Goal: Task Accomplishment & Management: Complete application form

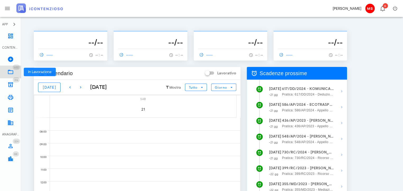
click at [12, 71] on icon at bounding box center [10, 72] width 6 height 6
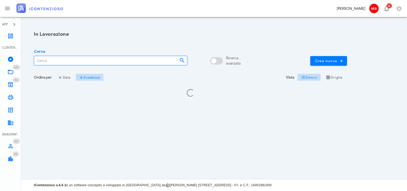
click at [88, 61] on input "Cerca" at bounding box center [104, 60] width 141 height 9
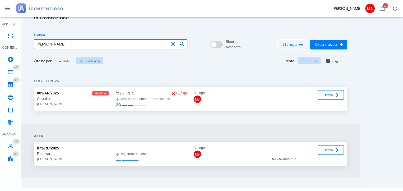
scroll to position [25, 0]
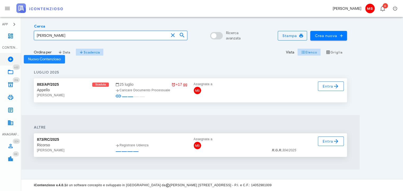
type input "saponaro"
click at [11, 57] on icon at bounding box center [10, 59] width 6 height 6
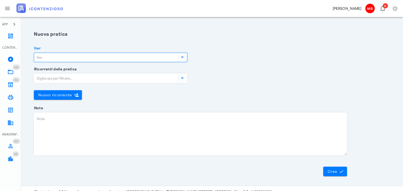
click at [55, 55] on input "Iter" at bounding box center [105, 57] width 143 height 9
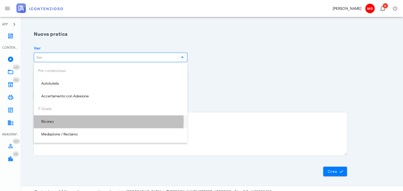
click at [71, 122] on div "Ricorso" at bounding box center [110, 121] width 145 height 4
type input "Ricorso"
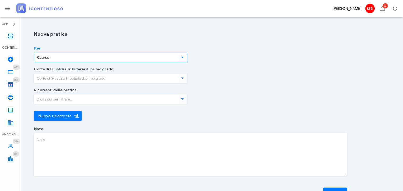
click at [63, 77] on input "Corte di Giustizia Tributaria di primo grado" at bounding box center [105, 78] width 143 height 9
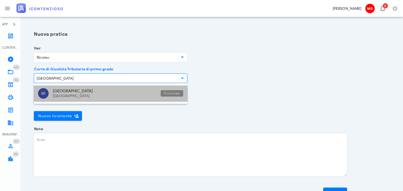
click at [59, 94] on div "Puglia" at bounding box center [105, 96] width 104 height 4
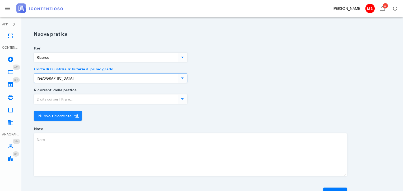
type input "Brindisi"
click at [65, 116] on span "Nuovo ricorrente" at bounding box center [55, 116] width 34 height 4
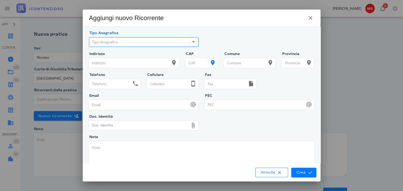
click at [117, 41] on input "Tipo Anagrafica" at bounding box center [138, 42] width 99 height 9
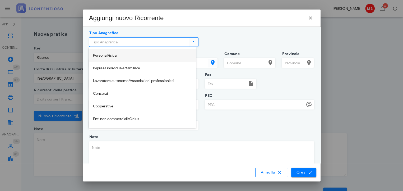
click at [114, 57] on div "Persona Fisica" at bounding box center [142, 55] width 99 height 4
type input "Persona Fisica"
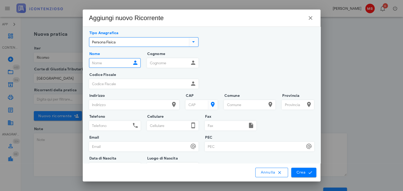
click at [112, 64] on input "Nome" at bounding box center [110, 62] width 42 height 9
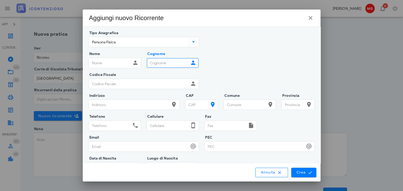
click at [160, 65] on input "Cognome" at bounding box center [168, 62] width 42 height 9
type input "Saponaro"
click at [366, 40] on div at bounding box center [201, 95] width 403 height 191
click at [310, 16] on icon "button" at bounding box center [310, 18] width 6 height 6
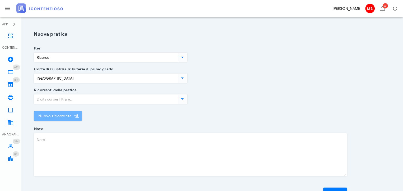
click at [63, 117] on span "Nuovo ricorrente" at bounding box center [55, 116] width 34 height 4
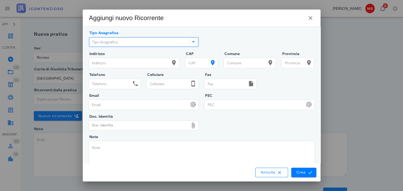
click at [165, 42] on input "Tipo Anagrafica" at bounding box center [138, 42] width 99 height 9
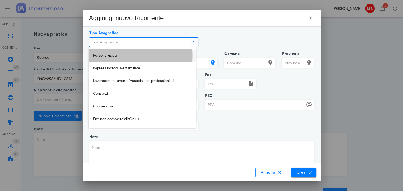
click at [143, 54] on div "Persona Fisica" at bounding box center [142, 55] width 99 height 4
type input "Persona Fisica"
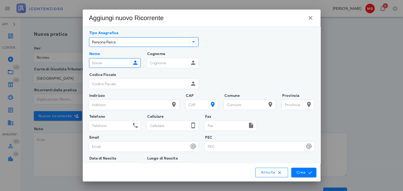
click at [123, 64] on input "Nome" at bounding box center [110, 62] width 42 height 9
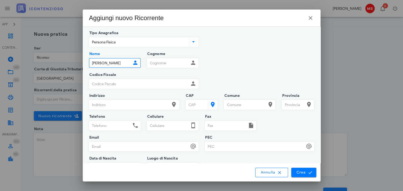
type input "Massimo sante"
click at [157, 64] on input "Cognome" at bounding box center [168, 62] width 42 height 9
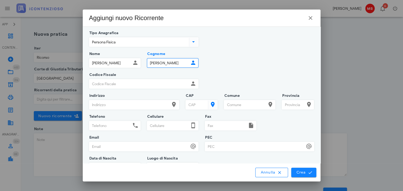
type input "Saponaro"
click at [296, 173] on span "Crea" at bounding box center [303, 172] width 15 height 5
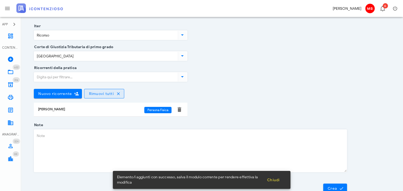
scroll to position [45, 0]
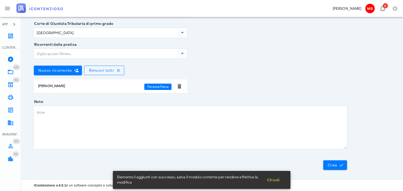
click at [56, 115] on textarea "Note" at bounding box center [190, 127] width 313 height 42
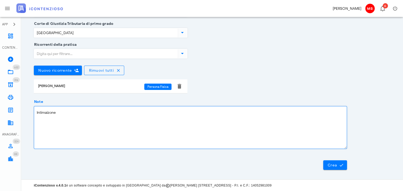
click at [48, 113] on textarea "Intimaizone" at bounding box center [190, 127] width 313 height 42
click at [67, 112] on textarea "Intimazione" at bounding box center [190, 127] width 313 height 42
paste textarea "02420259004138575000"
type textarea "Intimazione 02420259004138575000 notifa pec 9.7.2025"
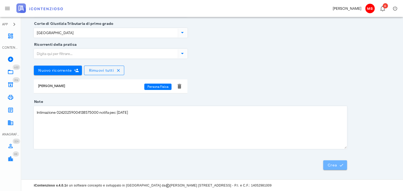
click at [330, 168] on button "Crea" at bounding box center [335, 165] width 24 height 10
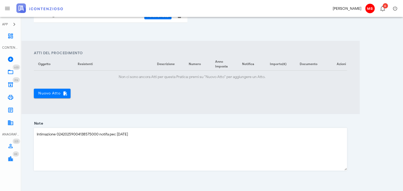
scroll to position [210, 0]
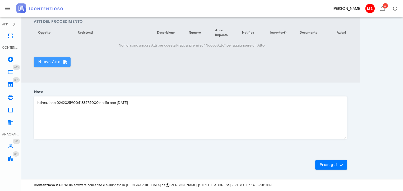
click at [47, 62] on span "Nuovo Atto" at bounding box center [52, 61] width 28 height 5
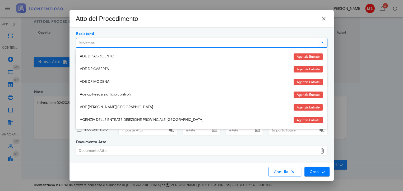
click at [110, 40] on input "Resistenti" at bounding box center [196, 42] width 241 height 9
type input "ag"
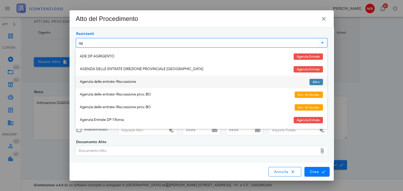
click at [117, 81] on div "Agenzia delle entrate-Riscossione" at bounding box center [192, 82] width 225 height 4
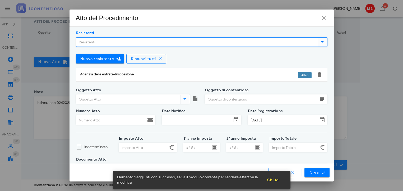
click at [114, 99] on input "Oggetto Atto" at bounding box center [127, 99] width 103 height 9
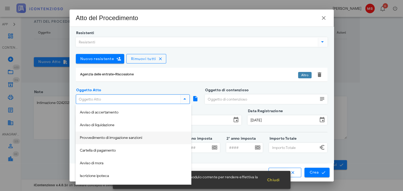
scroll to position [53, 0]
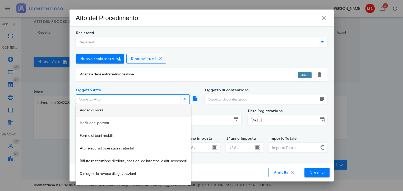
click at [113, 109] on div "Avviso di mora" at bounding box center [133, 110] width 107 height 4
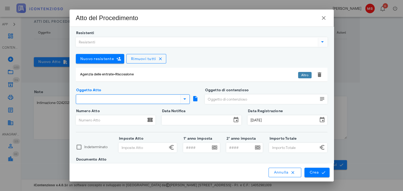
type input "Avviso di mora"
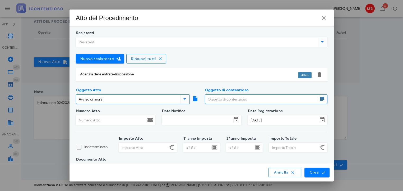
click at [221, 100] on input "Oggetto di contenzioso" at bounding box center [261, 99] width 113 height 9
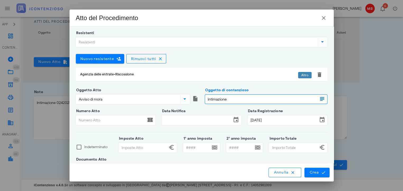
type input "intimazione"
click at [83, 115] on input "Numero Atto" at bounding box center [111, 119] width 70 height 9
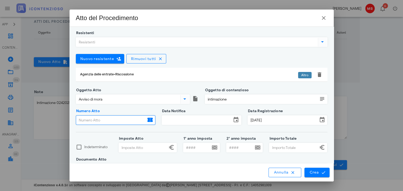
paste input "02420259004138575000"
type input "02420259004138575000"
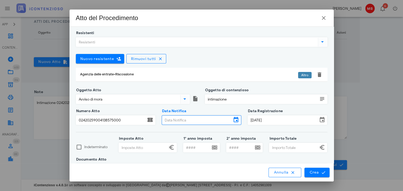
click at [163, 122] on input "Data Notifica" at bounding box center [197, 119] width 70 height 9
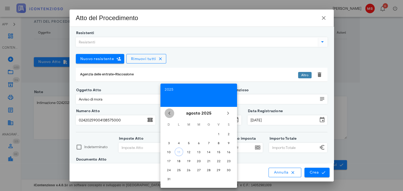
click at [168, 111] on icon "Il mese scorso" at bounding box center [169, 113] width 6 height 6
click at [199, 141] on div "9" at bounding box center [198, 143] width 8 height 4
type input "09/07/2025"
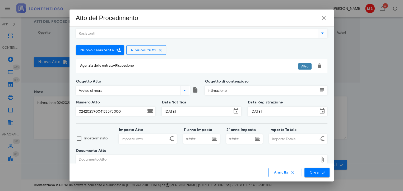
scroll to position [16, 0]
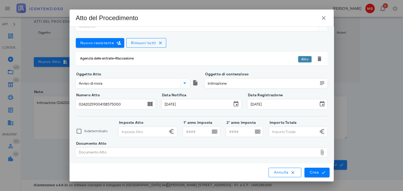
click at [272, 132] on input "Importo Totale" at bounding box center [293, 131] width 48 height 9
type input "32.478,09"
click at [127, 129] on input "Imposte Atto" at bounding box center [143, 131] width 48 height 9
click at [124, 151] on div "Documento Atto" at bounding box center [197, 152] width 242 height 8
type input "1,00"
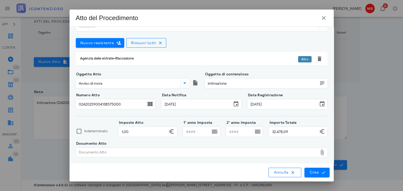
type input "C:\fakepath\024-AVI-00007968-02420259004138575000-signed.pdf"
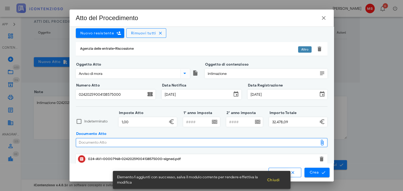
scroll to position [30, 0]
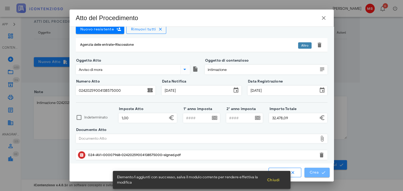
click at [312, 171] on span "Crea" at bounding box center [316, 172] width 15 height 5
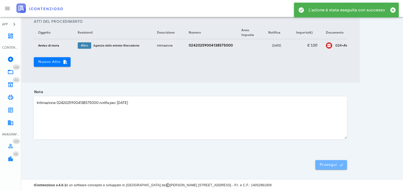
click at [323, 164] on span "Prosegui" at bounding box center [330, 164] width 23 height 5
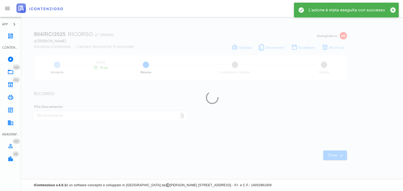
scroll to position [1, 0]
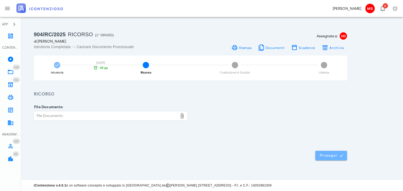
click at [324, 158] on button "Prosegui" at bounding box center [331, 156] width 32 height 10
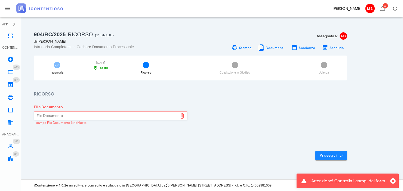
scroll to position [0, 0]
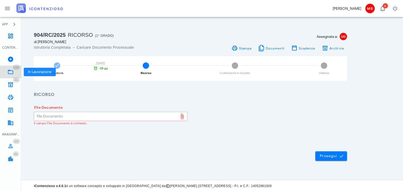
click at [9, 69] on icon at bounding box center [10, 72] width 6 height 6
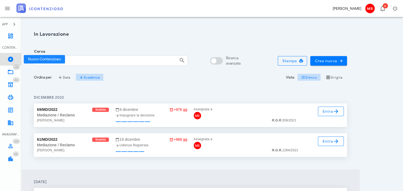
click at [10, 58] on icon at bounding box center [10, 59] width 6 height 6
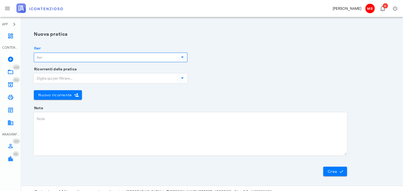
click at [69, 55] on input "Iter" at bounding box center [105, 57] width 143 height 9
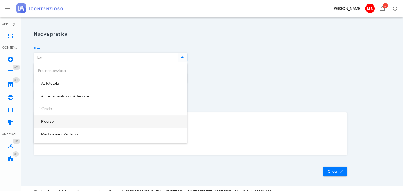
click at [71, 122] on div "Ricorso" at bounding box center [110, 121] width 145 height 4
type input "Ricorso"
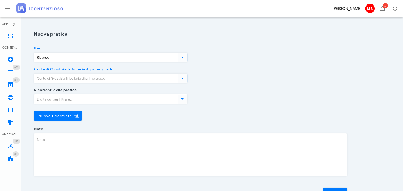
click at [62, 75] on input "Corte di Giustizia Tributaria di primo grado" at bounding box center [105, 78] width 143 height 9
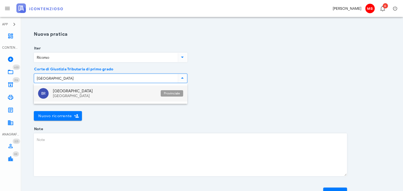
click at [60, 93] on div "Brindisi" at bounding box center [105, 91] width 104 height 5
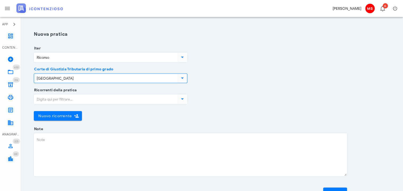
type input "Brindisi"
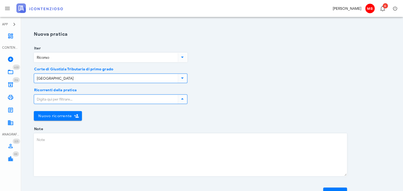
click at [62, 102] on input "Ricorrenti della pratica" at bounding box center [105, 99] width 143 height 9
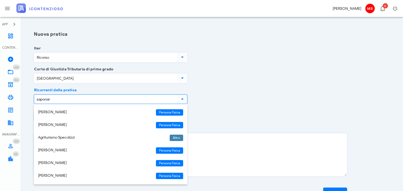
type input "saponaro"
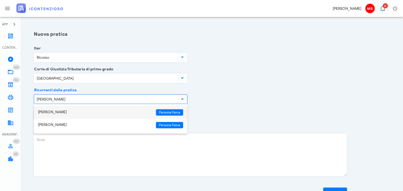
click at [63, 112] on div "Massimo sante Saponaro" at bounding box center [95, 112] width 114 height 4
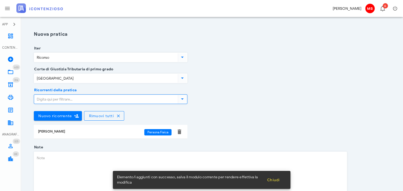
scroll to position [45, 0]
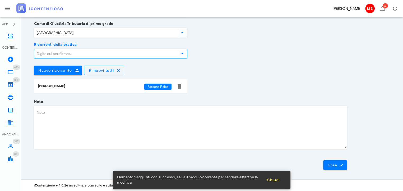
click at [62, 113] on textarea "Note" at bounding box center [190, 127] width 313 height 42
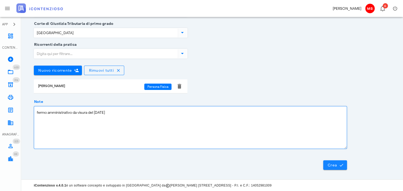
type textarea "fermo amministrativo da visura del 7.8.2025"
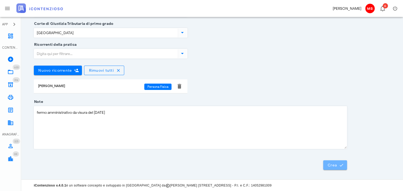
click at [341, 164] on icon "submit" at bounding box center [341, 164] width 5 height 5
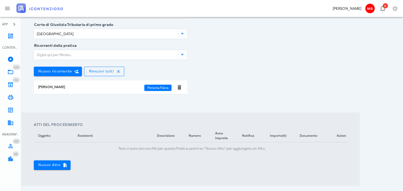
scroll to position [132, 0]
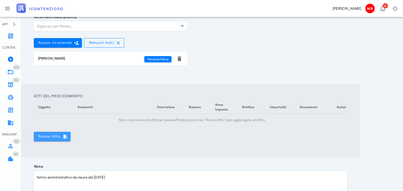
click at [54, 139] on span "Nuovo Atto" at bounding box center [52, 136] width 28 height 5
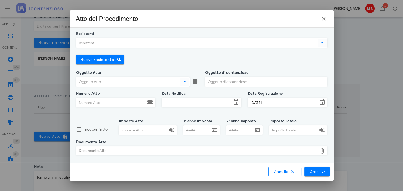
click at [107, 41] on input "Resistenti" at bounding box center [196, 42] width 241 height 9
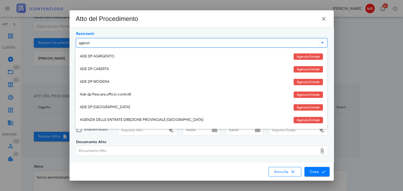
type input "agenzia"
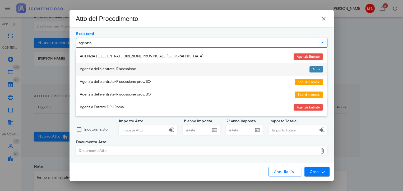
click at [109, 71] on div "Agenzia delle entrate-Riscossione" at bounding box center [192, 69] width 225 height 4
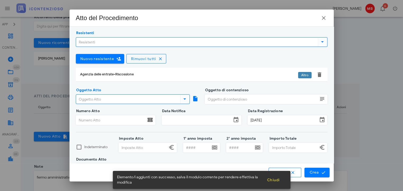
click at [114, 97] on input "Oggetto Atto" at bounding box center [127, 99] width 103 height 9
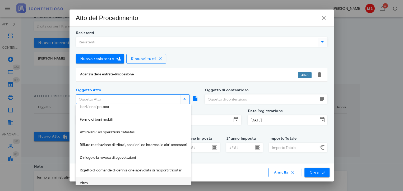
scroll to position [61, 0]
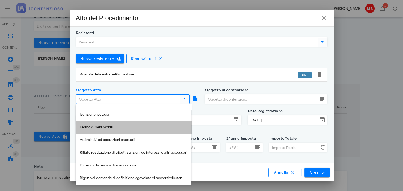
click at [102, 129] on div "Fermo di beni mobili" at bounding box center [133, 127] width 107 height 4
type input "Fermo di beni mobili"
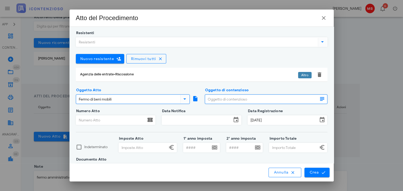
click at [237, 98] on input "Oggetto di contenzioso" at bounding box center [261, 99] width 113 height 9
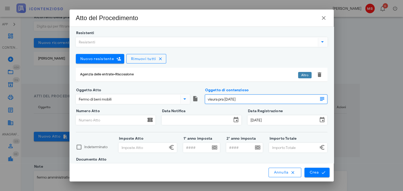
type input "visura pra 7.8.2025"
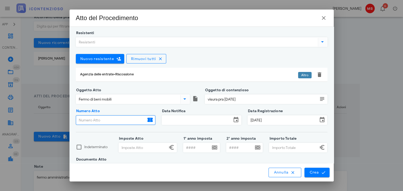
click at [118, 119] on input "Numero Atto" at bounding box center [111, 119] width 70 height 9
type input "000"
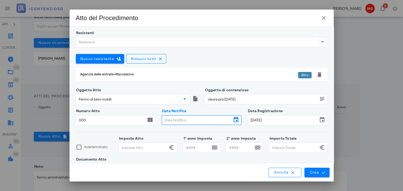
click at [176, 122] on input "Data Notifica" at bounding box center [197, 119] width 70 height 9
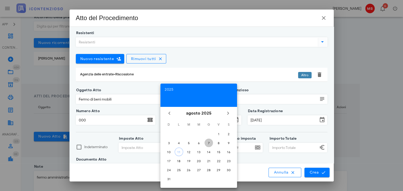
click at [208, 141] on div "7" at bounding box center [209, 143] width 8 height 4
type input "07/08/2025"
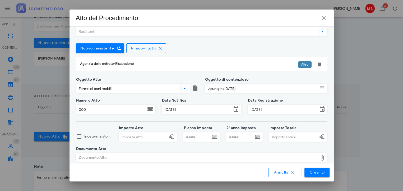
scroll to position [16, 0]
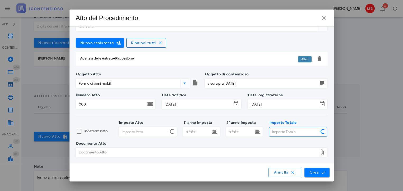
click at [283, 131] on input "Importo Totale" at bounding box center [293, 131] width 48 height 9
click at [79, 131] on div at bounding box center [79, 131] width 9 height 9
checkbox input "true"
click at [104, 153] on div "Documento Atto" at bounding box center [197, 152] width 242 height 8
type input "C:\fakepath\visura pra.pdf"
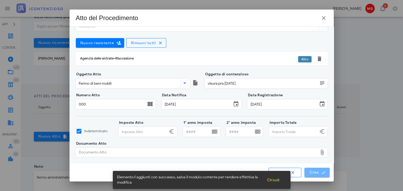
click at [319, 174] on span "Crea" at bounding box center [316, 172] width 15 height 5
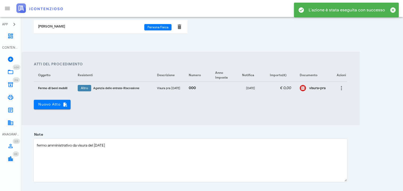
scroll to position [210, 0]
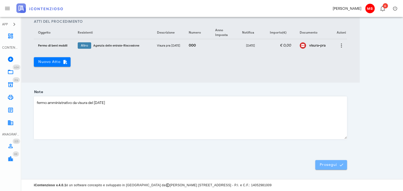
click at [333, 162] on span "Prosegui" at bounding box center [330, 164] width 23 height 5
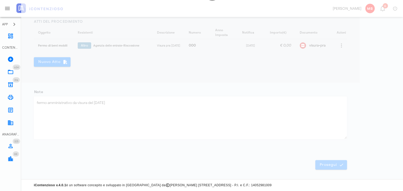
scroll to position [1, 0]
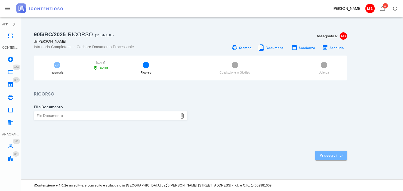
click at [329, 158] on button "Prosegui" at bounding box center [331, 156] width 32 height 10
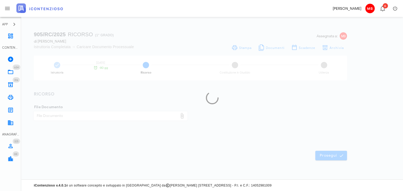
scroll to position [0, 0]
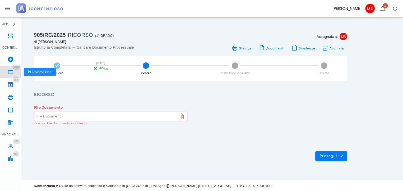
click at [9, 71] on icon at bounding box center [10, 72] width 6 height 6
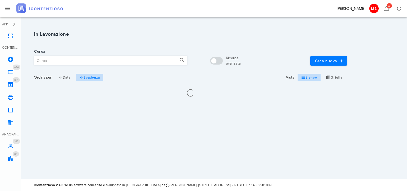
click at [62, 63] on input "Cerca" at bounding box center [104, 60] width 141 height 9
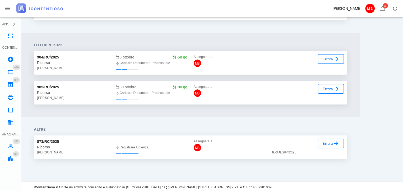
scroll to position [109, 0]
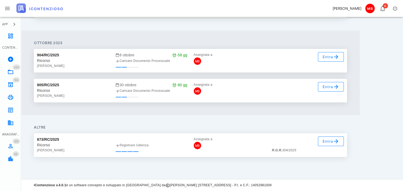
type input "[PERSON_NAME]"
click at [11, 71] on icon at bounding box center [10, 72] width 6 height 6
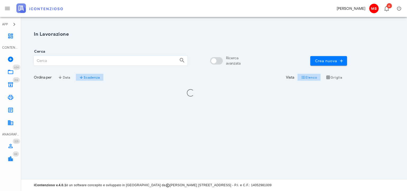
click at [60, 61] on input "Cerca" at bounding box center [104, 60] width 141 height 9
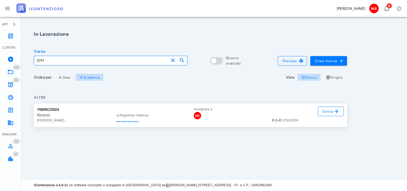
type input "3791"
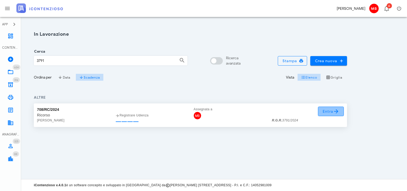
click at [324, 112] on span "Entra" at bounding box center [330, 111] width 17 height 6
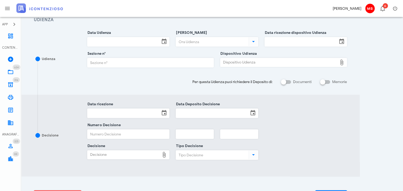
scroll to position [79, 0]
click at [233, 61] on div "Dispositivo Udienza" at bounding box center [278, 61] width 117 height 8
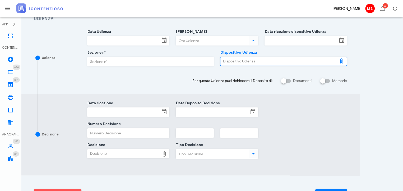
click at [249, 62] on div "Dispositivo Udienza" at bounding box center [278, 61] width 117 height 8
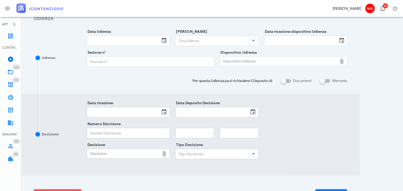
type input "C:\fakepath\AvvTratt___3791_2024 (1).pdf"
click at [201, 39] on input "[PERSON_NAME]" at bounding box center [212, 40] width 72 height 9
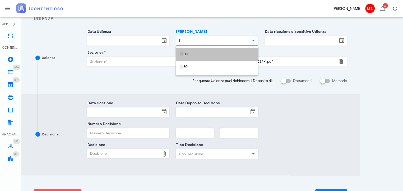
click at [197, 51] on div "11 :00" at bounding box center [217, 54] width 74 height 11
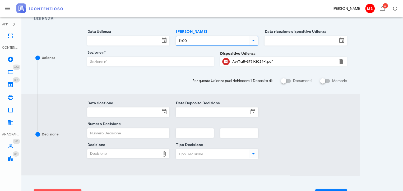
type input "11:00"
click at [152, 40] on input "Data Udienza" at bounding box center [123, 40] width 73 height 9
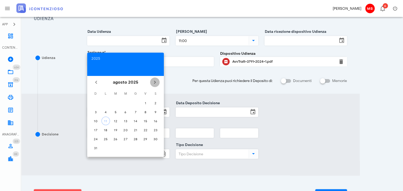
click at [153, 79] on icon "Il prossimo mese" at bounding box center [155, 82] width 6 height 6
click at [154, 81] on icon "Il prossimo mese" at bounding box center [155, 82] width 6 height 6
click at [105, 112] on div "3" at bounding box center [105, 112] width 8 height 4
type input "[DATE]"
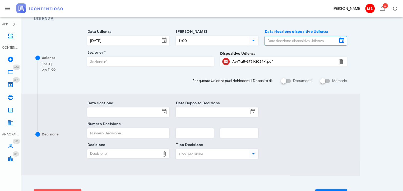
click at [274, 40] on input "Data ricezione dispositivo Udienza" at bounding box center [301, 40] width 73 height 9
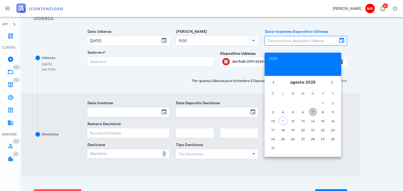
click at [313, 111] on div "7" at bounding box center [313, 112] width 8 height 4
type input "07/08/2025"
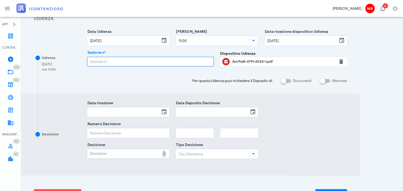
click at [140, 63] on input "Sezione n°" at bounding box center [150, 61] width 126 height 9
type input "1"
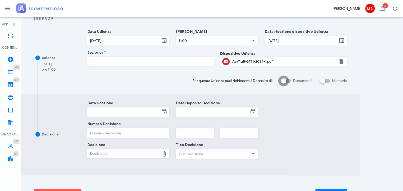
click at [284, 81] on div at bounding box center [283, 80] width 9 height 9
checkbox input "true"
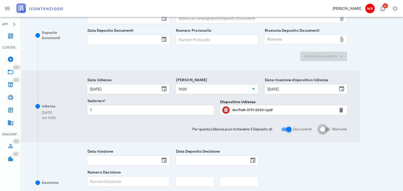
scroll to position [132, 0]
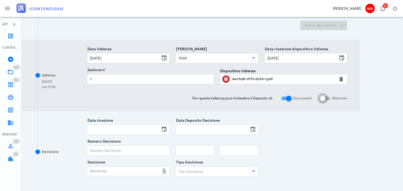
click at [323, 100] on div at bounding box center [322, 98] width 9 height 9
checkbox input "true"
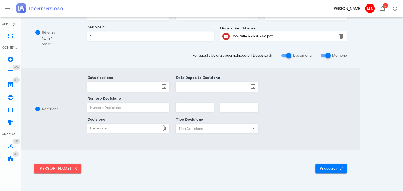
scroll to position [257, 0]
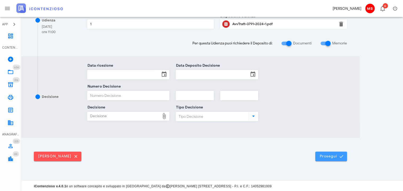
click at [334, 156] on span "Prosegui" at bounding box center [330, 156] width 23 height 5
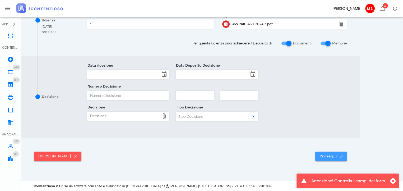
click at [329, 154] on span "Prosegui" at bounding box center [330, 156] width 23 height 5
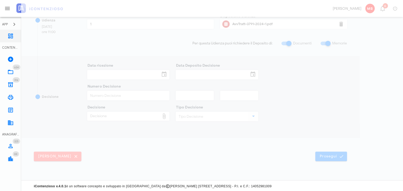
scroll to position [0, 0]
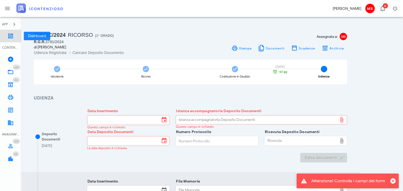
click at [11, 39] on icon at bounding box center [10, 36] width 6 height 6
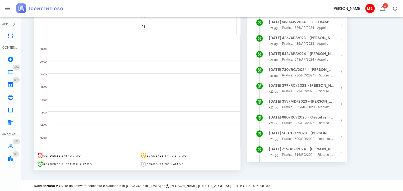
scroll to position [83, 0]
